Goal: Feedback & Contribution: Leave review/rating

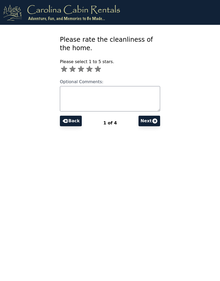
click at [99, 71] on icon at bounding box center [98, 69] width 6 height 6
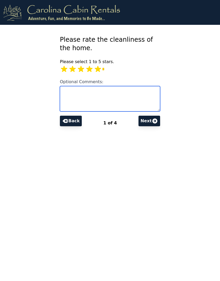
click at [69, 96] on textarea "Optional Comments:" at bounding box center [110, 98] width 100 height 25
type textarea "**********"
click at [149, 121] on button "Next" at bounding box center [150, 121] width 22 height 11
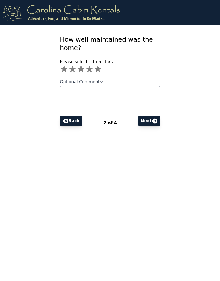
click at [91, 71] on icon at bounding box center [89, 69] width 6 height 6
click at [72, 120] on button "Back" at bounding box center [71, 121] width 22 height 11
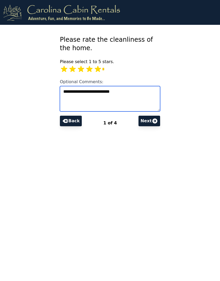
click at [126, 96] on textarea "**********" at bounding box center [110, 98] width 100 height 25
type textarea "********"
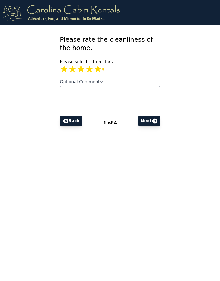
click at [98, 71] on icon at bounding box center [98, 69] width 8 height 8
click at [89, 68] on icon at bounding box center [89, 69] width 6 height 6
click at [86, 71] on icon at bounding box center [89, 69] width 8 height 8
click at [63, 73] on label "Optional Comments:" at bounding box center [110, 92] width 100 height 38
click at [63, 86] on textarea "Optional Comments:" at bounding box center [110, 98] width 100 height 25
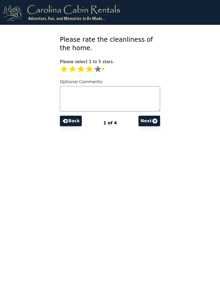
click at [95, 69] on icon at bounding box center [98, 69] width 8 height 8
click at [85, 69] on icon at bounding box center [89, 69] width 8 height 8
click at [79, 70] on icon at bounding box center [81, 69] width 8 height 8
click at [73, 122] on button "Back" at bounding box center [71, 121] width 22 height 11
click at [75, 120] on button "Back" at bounding box center [71, 121] width 22 height 11
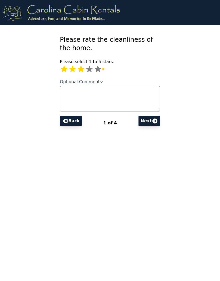
click at [71, 119] on button "Back" at bounding box center [71, 121] width 22 height 11
click at [80, 72] on icon at bounding box center [81, 69] width 8 height 8
click at [74, 70] on icon at bounding box center [72, 69] width 6 height 6
click at [64, 73] on label "Optional Comments:" at bounding box center [110, 92] width 100 height 38
click at [64, 86] on textarea "Optional Comments:" at bounding box center [110, 98] width 100 height 25
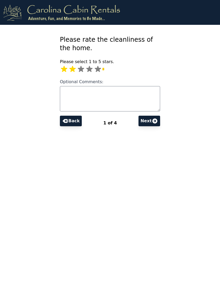
click at [64, 73] on icon at bounding box center [64, 69] width 8 height 8
click at [64, 69] on icon at bounding box center [64, 69] width 6 height 6
click at [73, 120] on button "Back" at bounding box center [71, 121] width 22 height 11
click at [99, 69] on icon at bounding box center [98, 69] width 6 height 6
type input "*"
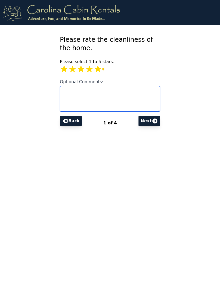
click at [70, 93] on textarea "Optional Comments:" at bounding box center [110, 98] width 100 height 25
type textarea "**********"
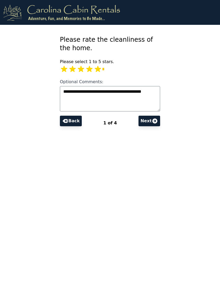
click at [152, 120] on icon at bounding box center [155, 121] width 6 height 6
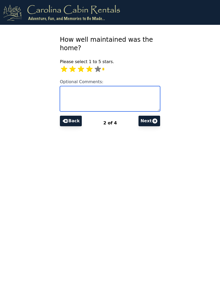
click at [69, 93] on textarea "Optional Comments:" at bounding box center [110, 98] width 100 height 25
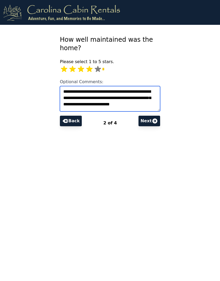
scroll to position [2, 0]
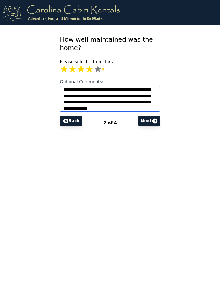
type textarea "**********"
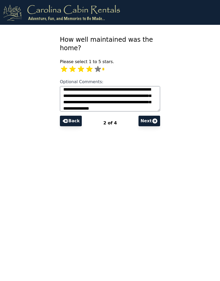
click at [148, 122] on button "Next" at bounding box center [150, 121] width 22 height 11
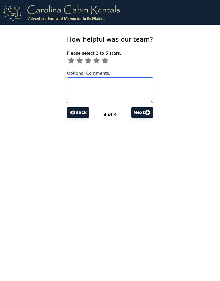
click at [74, 79] on textarea "Optional Comments:" at bounding box center [110, 90] width 86 height 25
click at [93, 60] on icon at bounding box center [96, 61] width 6 height 6
click at [69, 81] on textarea "Optional Comments:" at bounding box center [110, 90] width 86 height 25
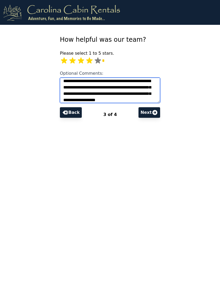
scroll to position [11, 0]
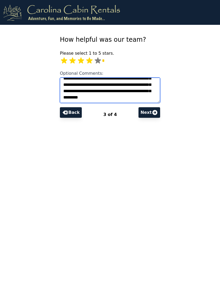
type textarea "**********"
click at [150, 113] on button "Next" at bounding box center [150, 112] width 22 height 11
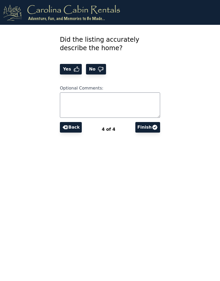
click at [73, 67] on icon at bounding box center [76, 69] width 6 height 6
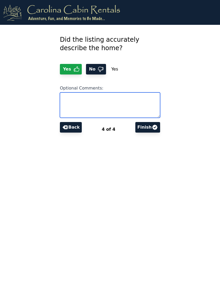
click at [70, 97] on textarea "Optional Comments:" at bounding box center [110, 104] width 100 height 25
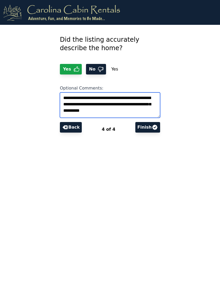
type textarea "**********"
click at [149, 126] on button "Finish" at bounding box center [147, 127] width 25 height 11
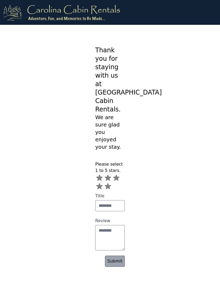
click at [111, 182] on icon at bounding box center [108, 186] width 8 height 8
click at [106, 200] on input "Title" at bounding box center [110, 205] width 30 height 11
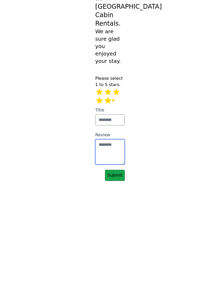
click at [107, 225] on textarea "Review" at bounding box center [110, 237] width 30 height 25
type textarea "**********"
click at [115, 256] on link "Submit" at bounding box center [115, 261] width 20 height 11
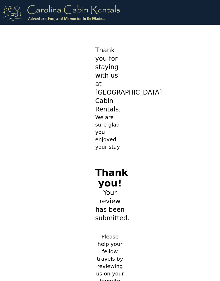
scroll to position [7, 0]
